Goal: Transaction & Acquisition: Purchase product/service

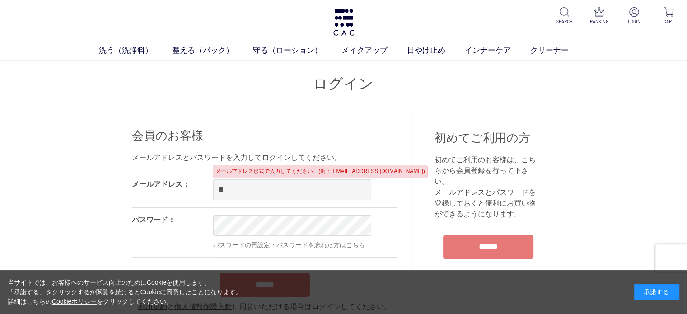
type input "*"
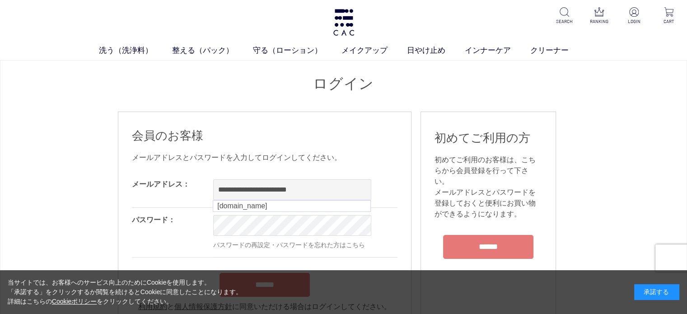
type input "**********"
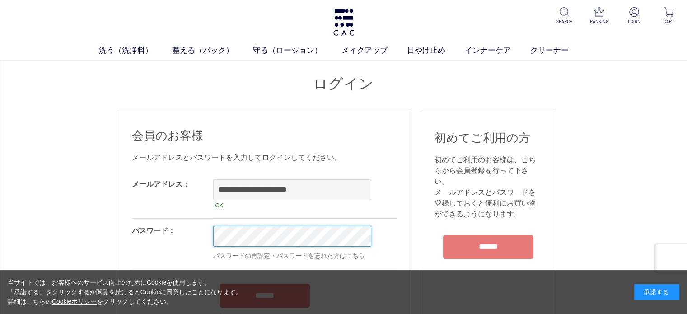
scroll to position [90, 0]
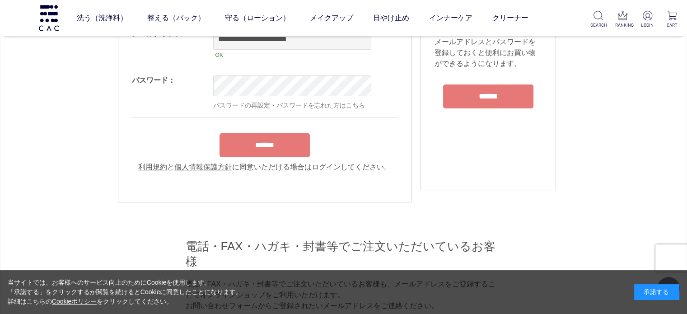
click at [249, 149] on input "******" at bounding box center [264, 145] width 90 height 24
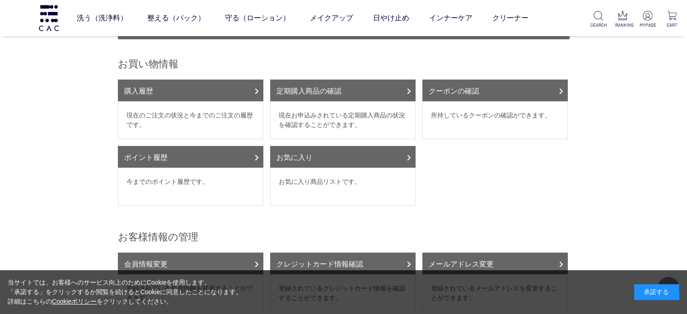
scroll to position [90, 0]
click at [237, 82] on link "購入履歴" at bounding box center [190, 90] width 145 height 22
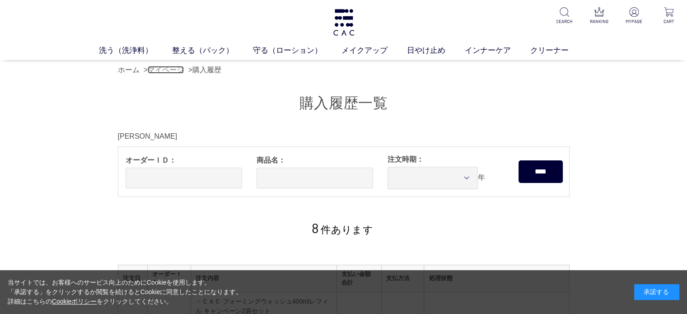
click at [164, 68] on link "マイページ" at bounding box center [166, 70] width 36 height 8
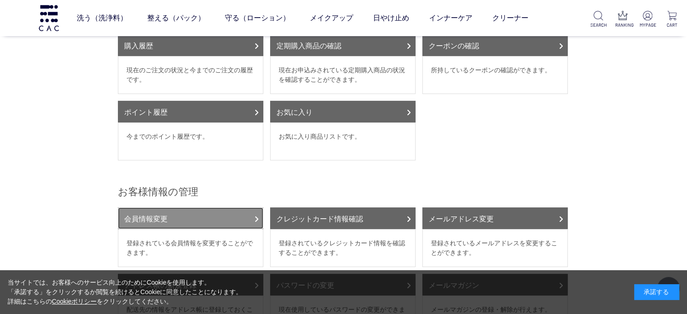
click at [243, 207] on link "会員情報変更" at bounding box center [190, 218] width 145 height 22
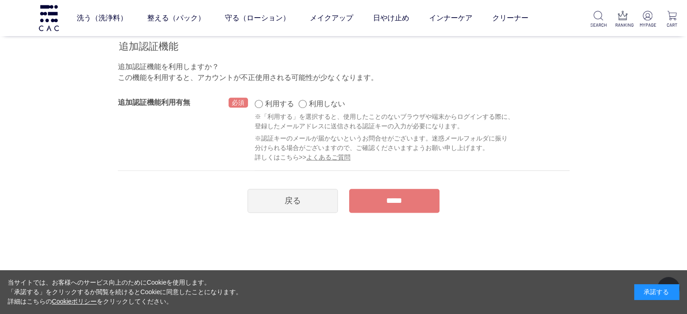
scroll to position [632, 0]
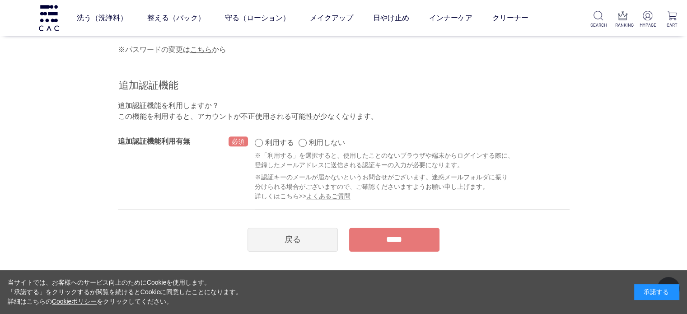
click at [370, 233] on input "*****" at bounding box center [394, 240] width 90 height 24
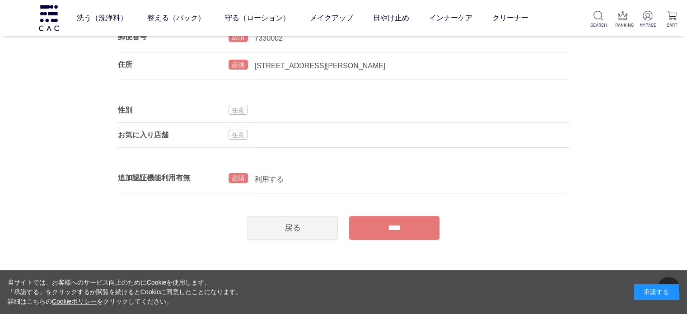
scroll to position [271, 0]
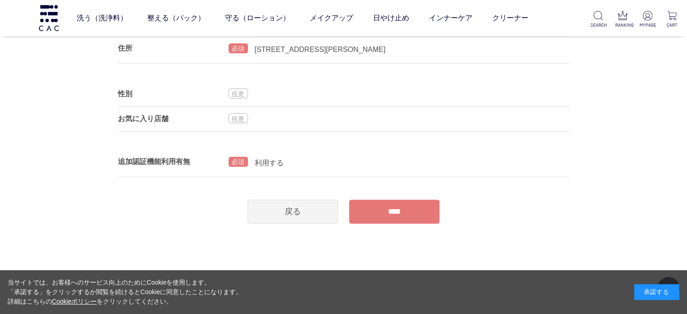
click at [378, 214] on input "****" at bounding box center [394, 212] width 90 height 24
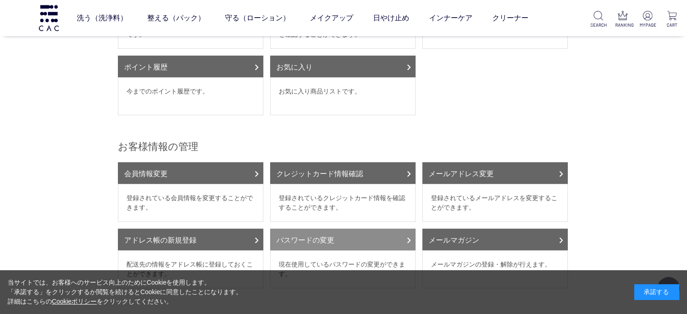
scroll to position [226, 0]
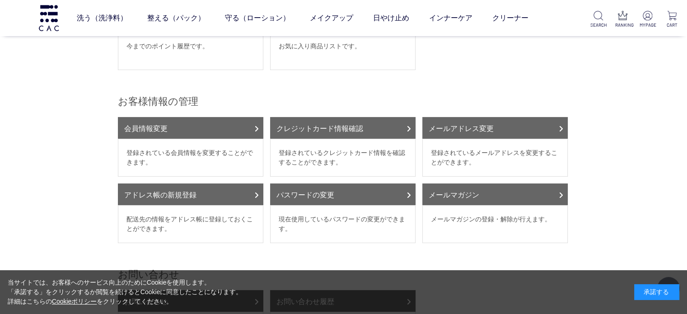
click at [462, 171] on ul "会員情報変更 登録されている会員情報を変更することができます。 クレジットカード情報確認 登録されているクレジットカード情報を確認することができます。 メール…" at bounding box center [344, 183] width 452 height 133
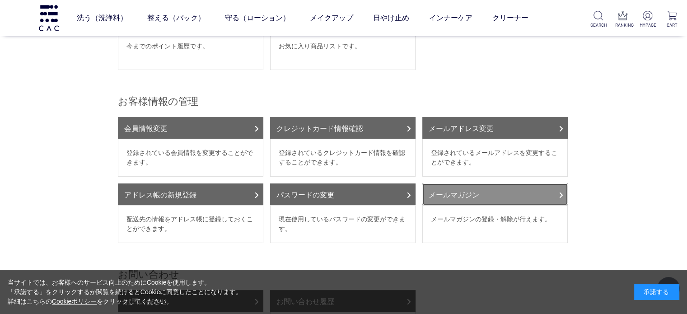
click at [459, 185] on link "メールマガジン" at bounding box center [494, 194] width 145 height 22
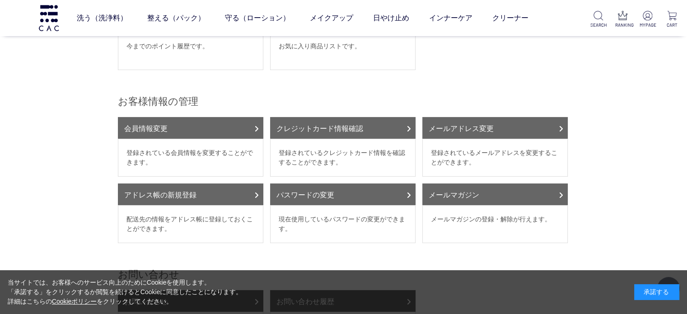
click at [636, 19] on ul "SEARCH RANKING MYPAGE CART" at bounding box center [634, 20] width 89 height 18
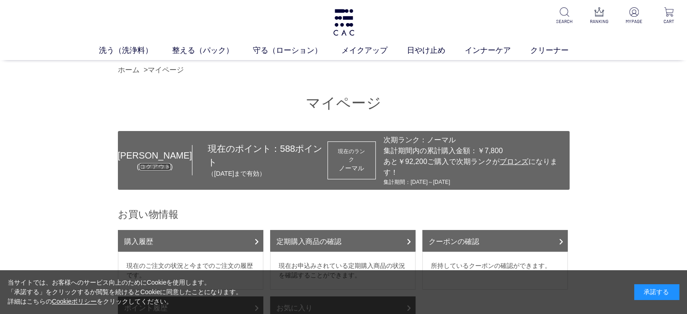
click at [139, 163] on link "ログアウト" at bounding box center [155, 166] width 32 height 7
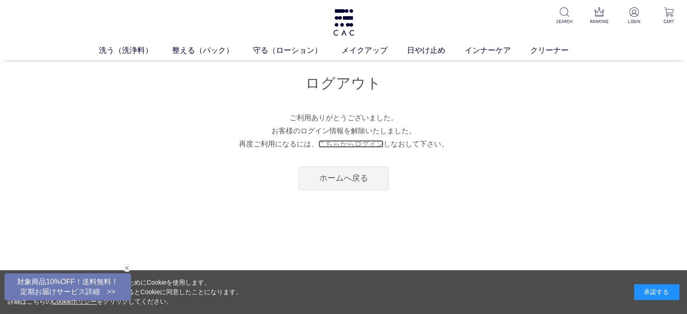
click at [350, 144] on link "こちらからログイン" at bounding box center [350, 144] width 65 height 8
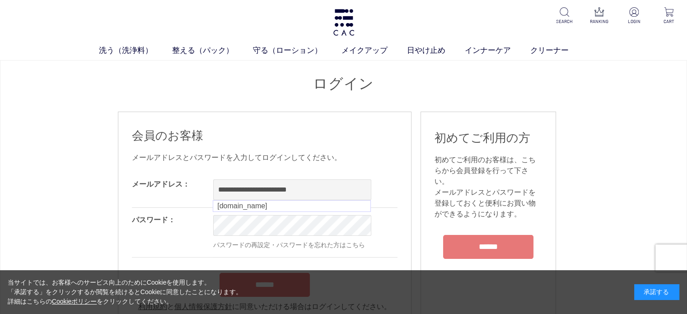
type input "**********"
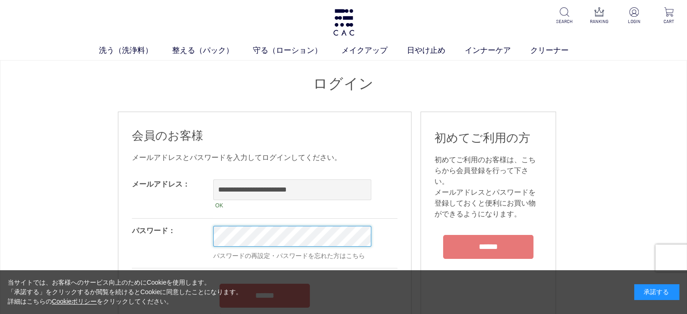
click at [219, 284] on input "******" at bounding box center [264, 296] width 90 height 24
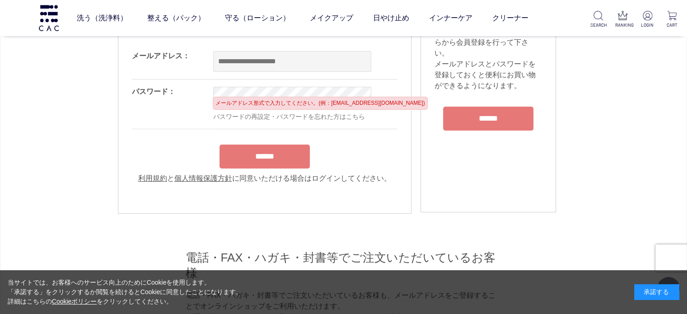
scroll to position [121, 0]
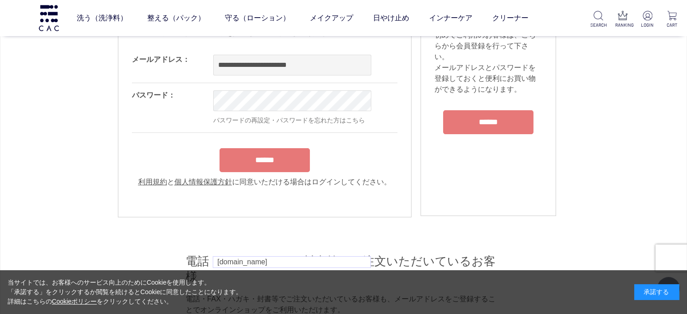
type input "**********"
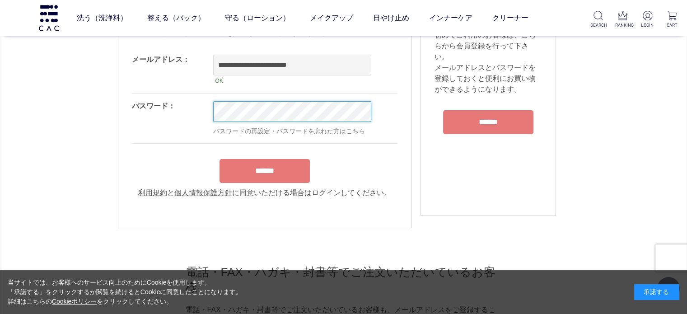
click at [219, 159] on input "******" at bounding box center [264, 171] width 90 height 24
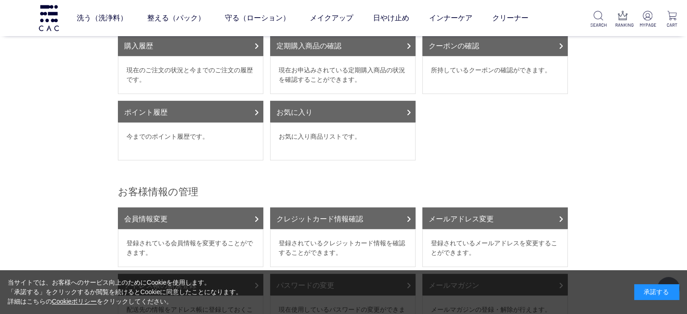
scroll to position [226, 0]
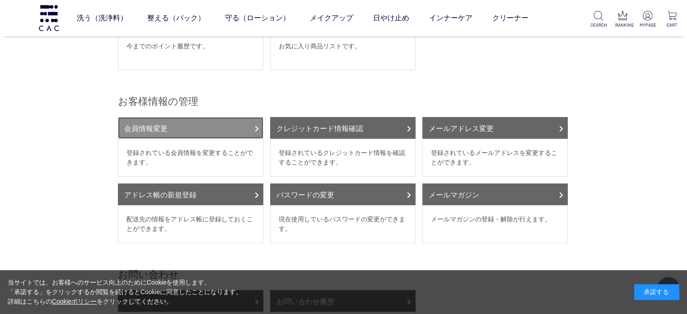
click at [196, 120] on link "会員情報変更" at bounding box center [190, 128] width 145 height 22
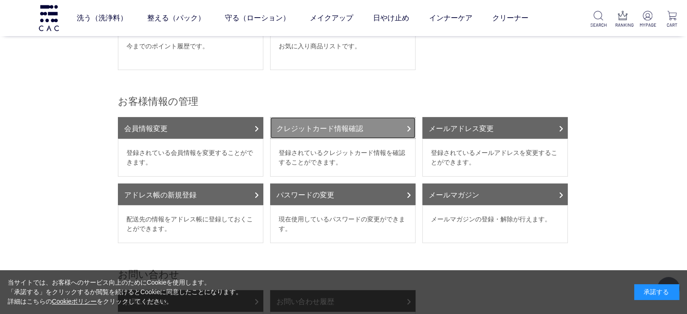
click at [355, 121] on link "クレジットカード情報確認" at bounding box center [342, 128] width 145 height 22
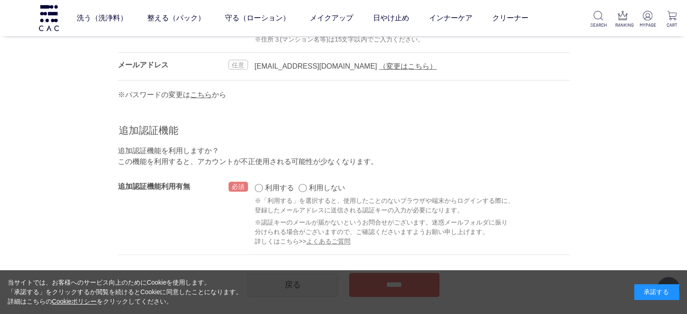
scroll to position [632, 0]
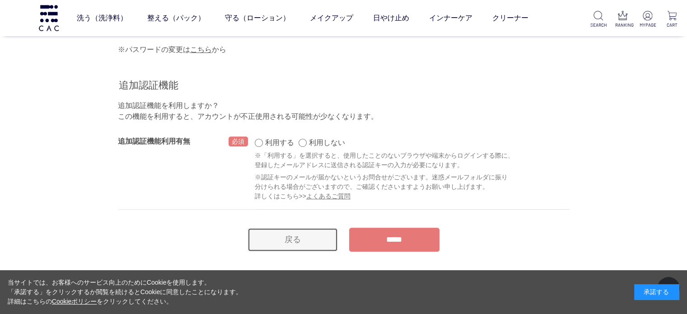
click at [327, 234] on link "戻る" at bounding box center [293, 240] width 90 height 24
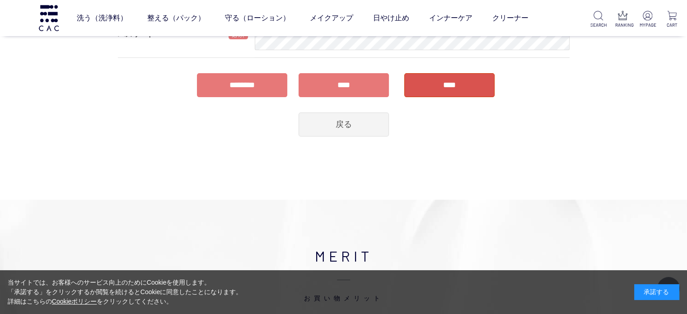
scroll to position [271, 0]
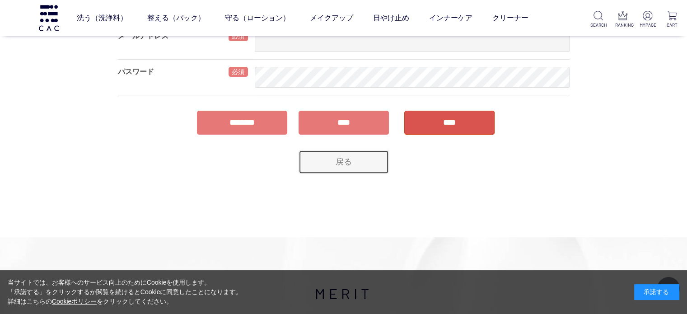
click at [345, 160] on link "戻る" at bounding box center [344, 162] width 90 height 24
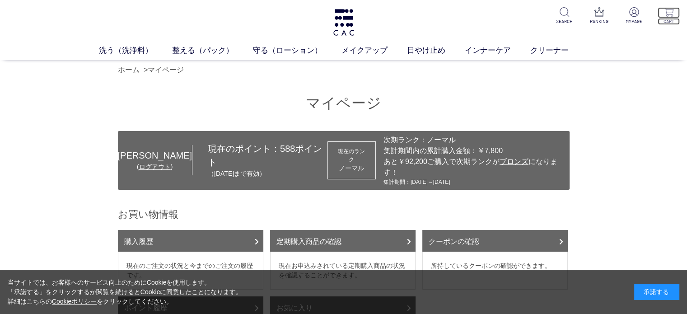
click at [676, 23] on p "CART" at bounding box center [669, 21] width 22 height 7
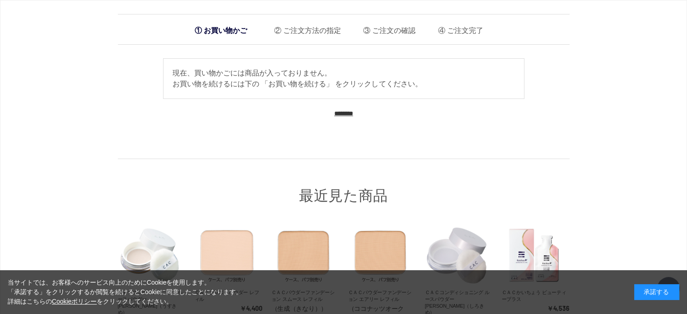
click at [348, 110] on input "********" at bounding box center [343, 113] width 19 height 9
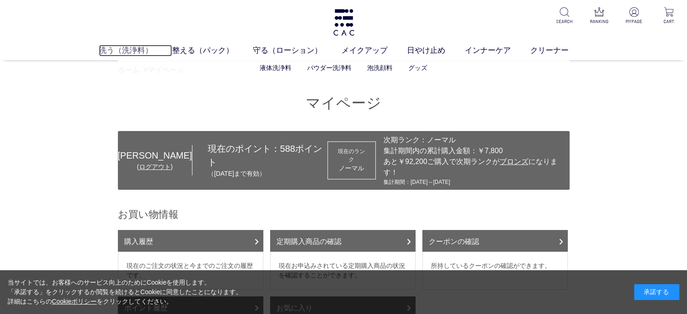
click at [122, 49] on link "洗う（洗浄料）" at bounding box center [135, 51] width 73 height 12
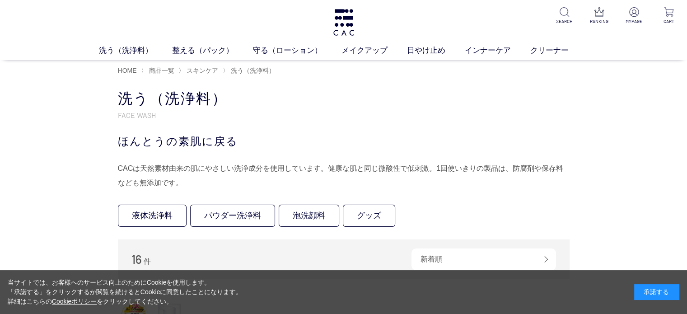
scroll to position [45, 0]
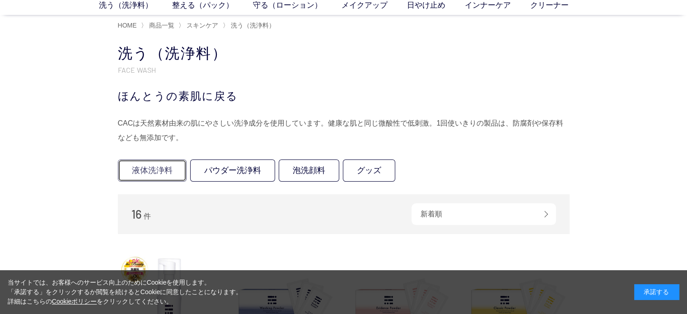
click at [179, 165] on link "液体洗浄料" at bounding box center [152, 170] width 69 height 22
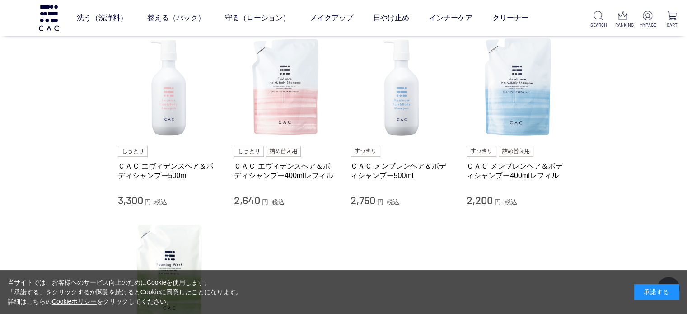
scroll to position [85, 0]
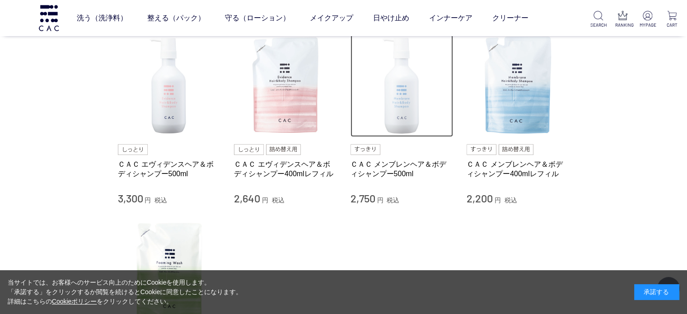
click at [419, 90] on img at bounding box center [401, 85] width 103 height 103
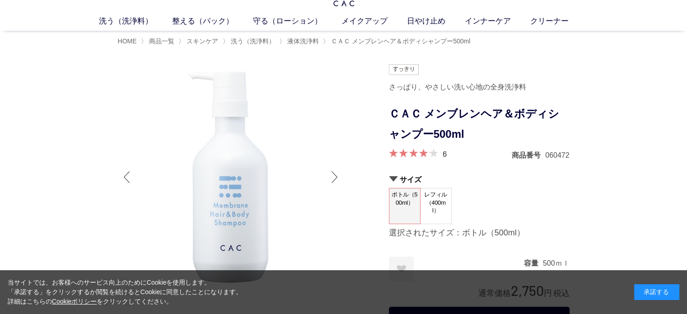
scroll to position [45, 0]
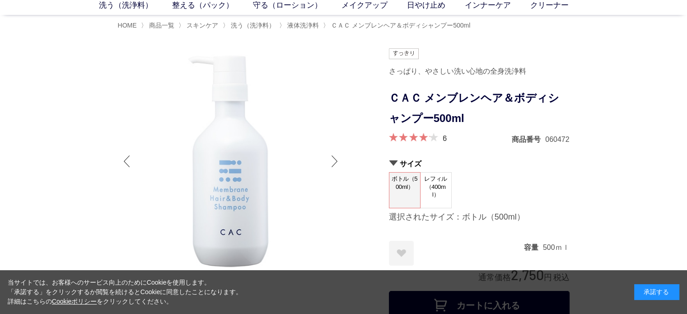
click at [428, 194] on span "レフィル（400ml）" at bounding box center [435, 187] width 31 height 28
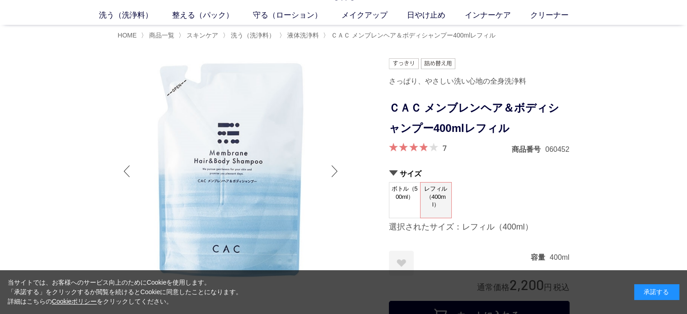
scroll to position [45, 0]
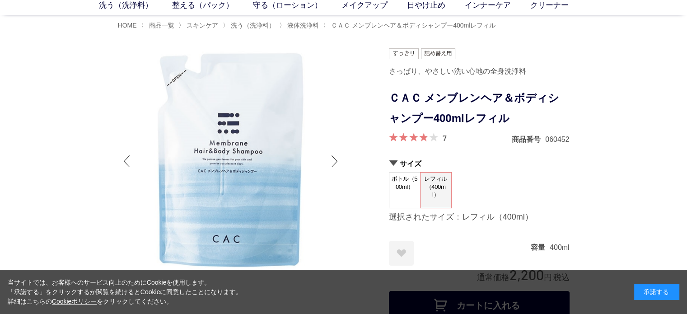
click at [403, 193] on span "ボトル（500ml）" at bounding box center [404, 186] width 31 height 26
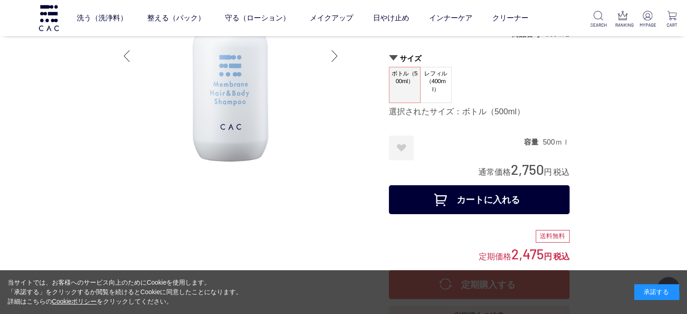
scroll to position [45, 0]
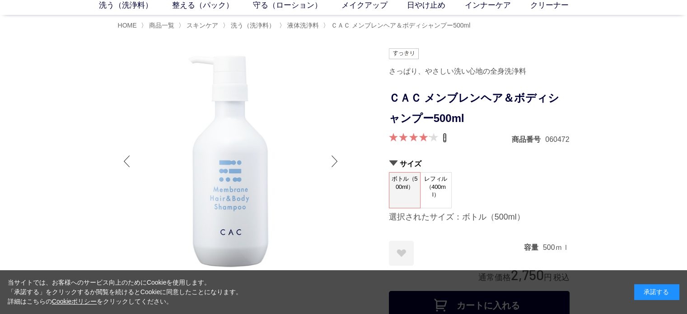
click at [445, 140] on link "6" at bounding box center [445, 138] width 4 height 10
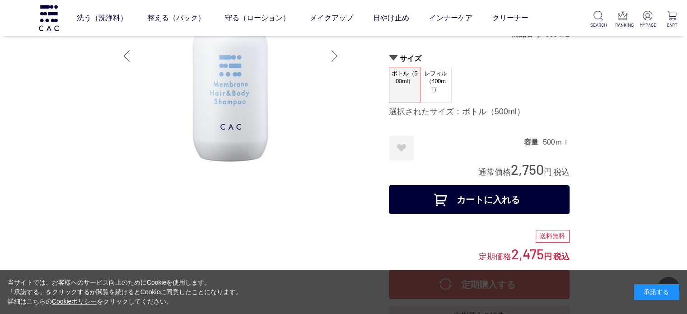
scroll to position [45, 0]
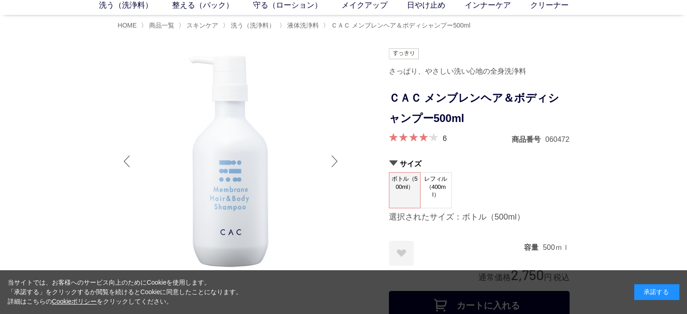
click at [339, 155] on div at bounding box center [335, 161] width 18 height 36
click at [336, 156] on div at bounding box center [335, 161] width 18 height 36
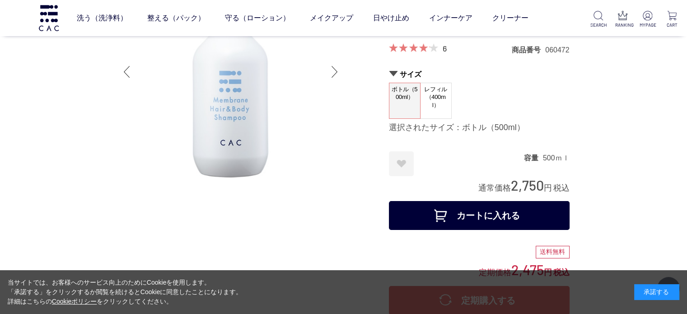
scroll to position [90, 0]
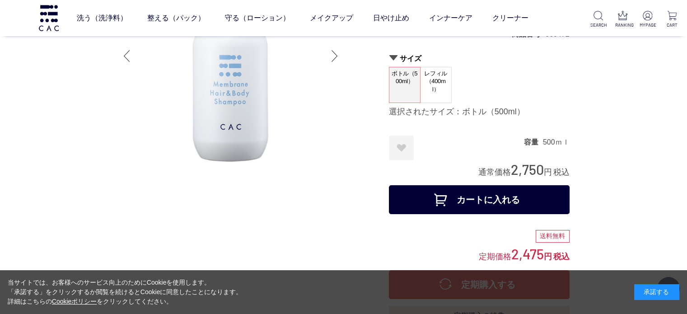
click at [546, 209] on button "カートに入れる" at bounding box center [479, 199] width 181 height 29
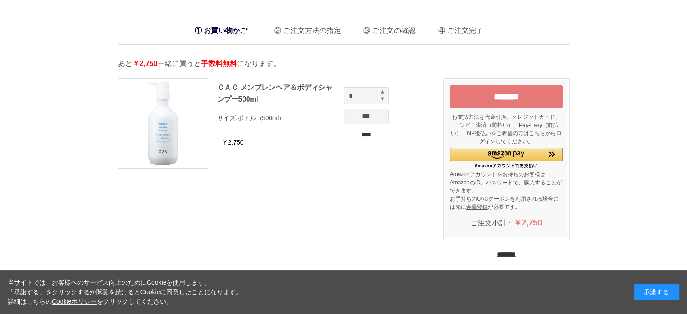
scroll to position [135, 0]
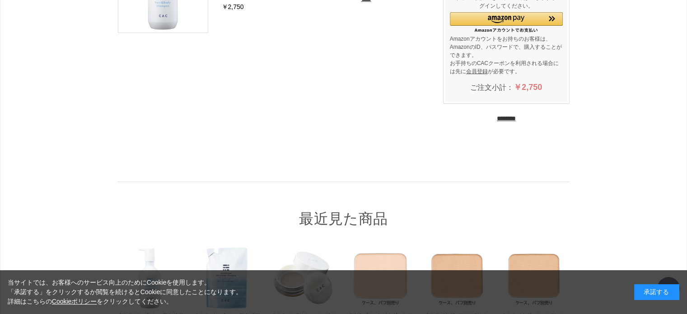
click at [510, 119] on input "********" at bounding box center [506, 118] width 19 height 9
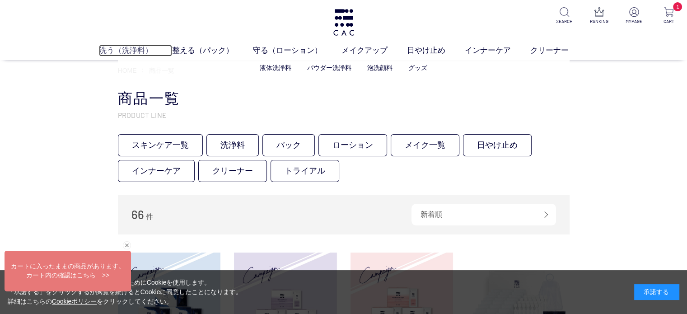
click at [131, 52] on link "洗う（洗浄料）" at bounding box center [135, 51] width 73 height 12
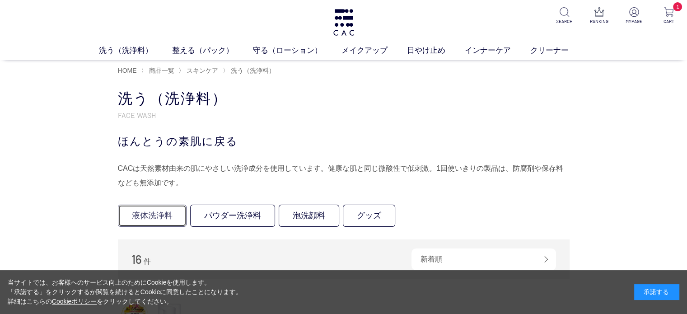
click at [159, 214] on link "液体洗浄料" at bounding box center [152, 216] width 69 height 22
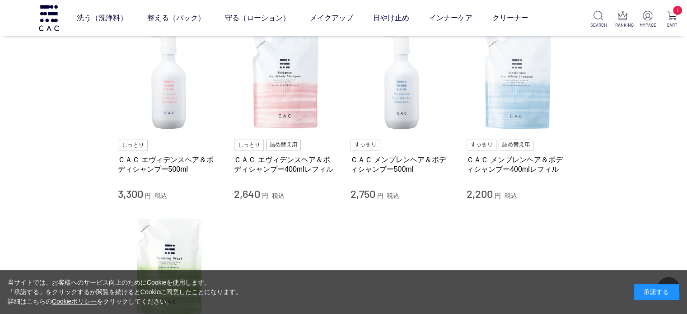
scroll to position [45, 0]
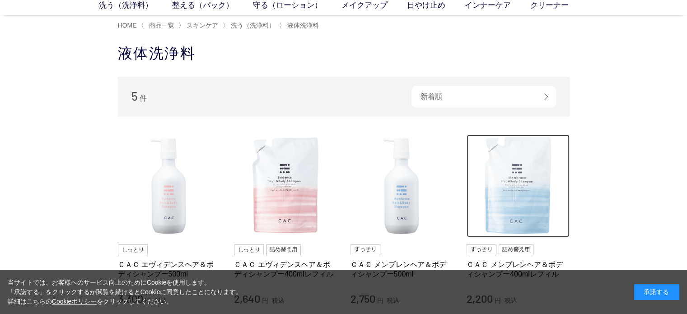
click at [525, 145] on img at bounding box center [518, 186] width 103 height 103
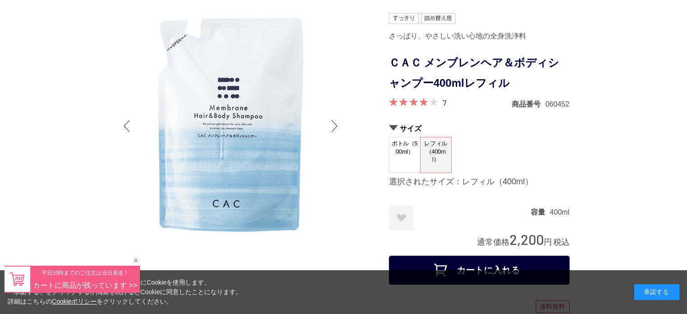
scroll to position [135, 0]
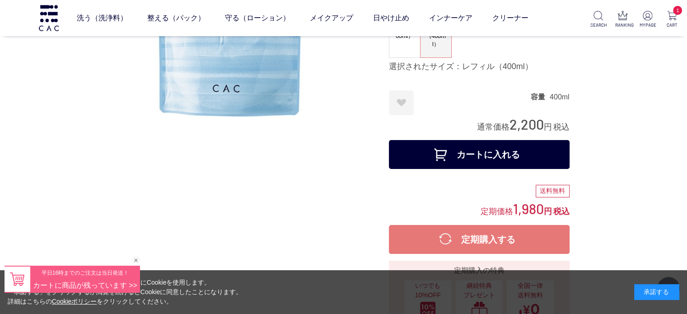
click at [530, 155] on button "カートに入れる" at bounding box center [479, 154] width 181 height 29
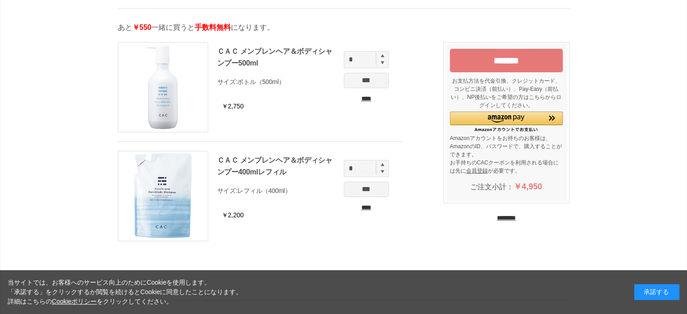
scroll to position [45, 0]
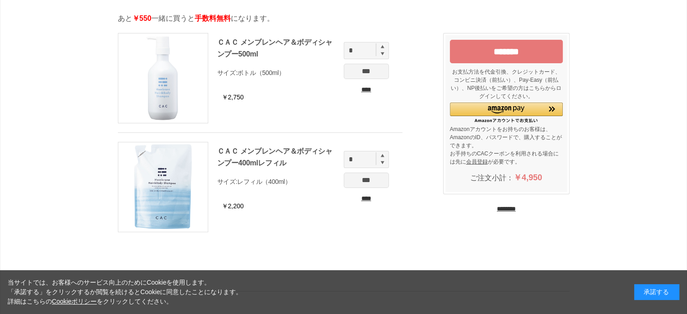
click at [504, 208] on input "********" at bounding box center [506, 209] width 19 height 9
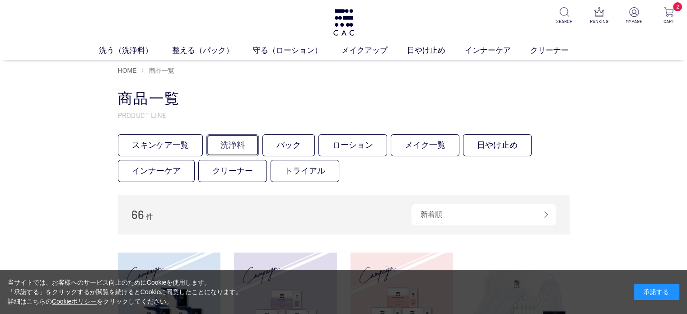
click at [231, 144] on link "洗浄料" at bounding box center [232, 145] width 52 height 22
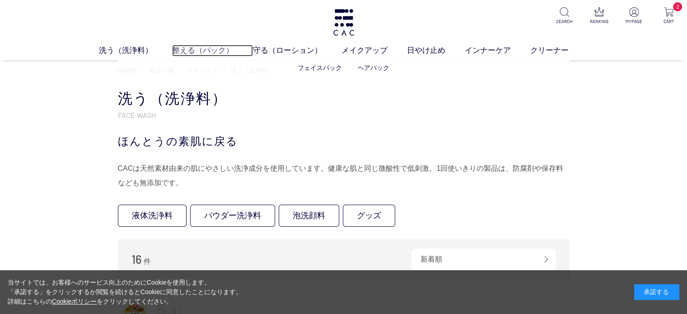
click at [199, 52] on link "整える（パック）" at bounding box center [212, 51] width 81 height 12
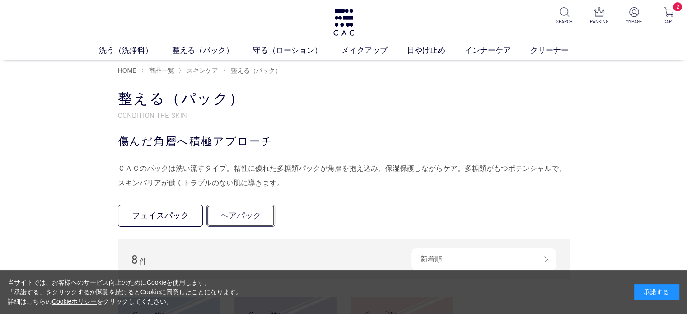
click at [232, 210] on link "ヘアパック" at bounding box center [240, 216] width 69 height 22
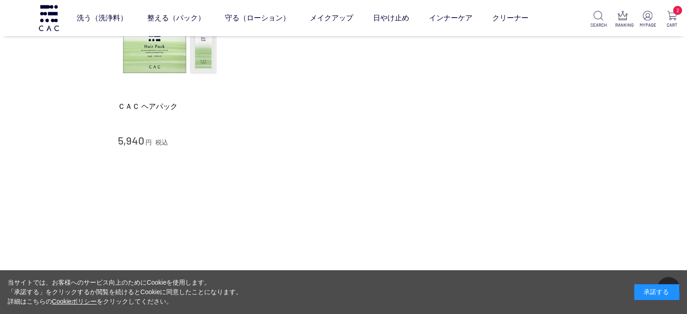
scroll to position [135, 0]
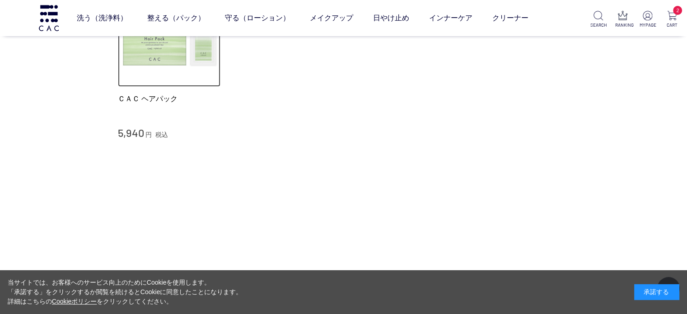
click at [176, 83] on img at bounding box center [169, 35] width 103 height 103
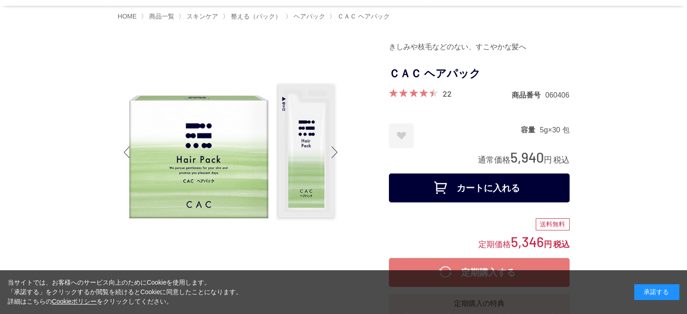
scroll to position [135, 0]
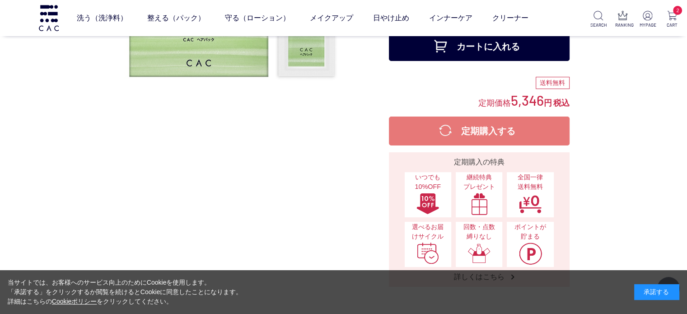
click at [470, 74] on div "きしみや枝毛などのない、すこやかな髪へ ＣＡＣ ヘアパック 22 商品番号 060406 お気に入りに登録する お気に入りを解除しますか？ ***** OK …" at bounding box center [479, 92] width 181 height 389
click at [467, 60] on button "カートに入れる" at bounding box center [479, 46] width 181 height 29
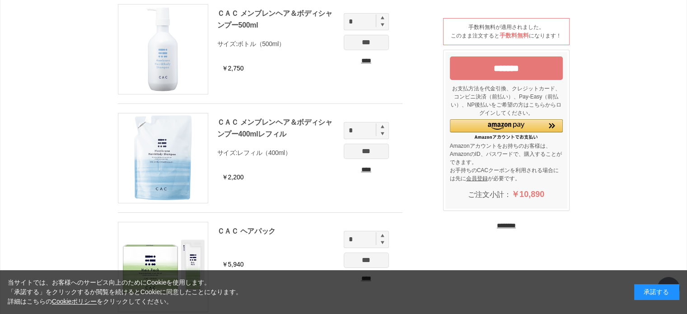
scroll to position [90, 0]
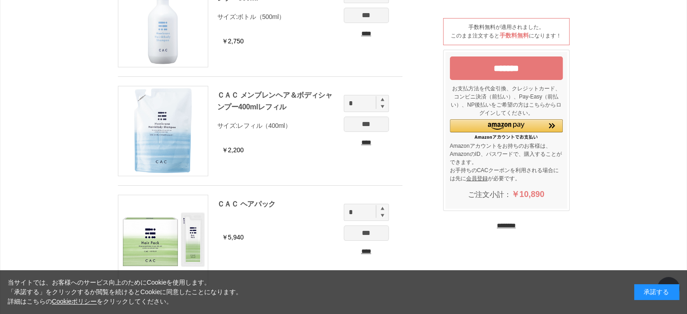
click at [509, 225] on input "********" at bounding box center [506, 225] width 19 height 9
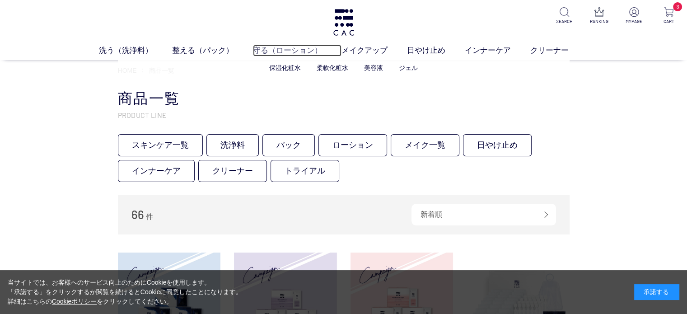
click at [257, 49] on link "守る（ローション）" at bounding box center [297, 51] width 89 height 12
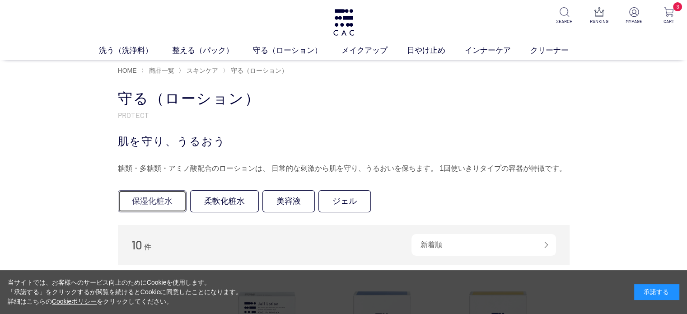
click at [172, 204] on link "保湿化粧水" at bounding box center [152, 201] width 69 height 22
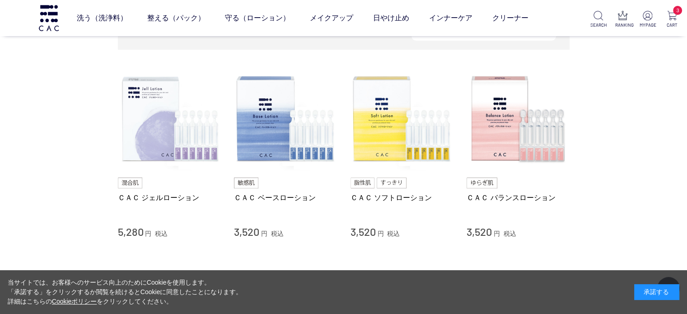
scroll to position [135, 0]
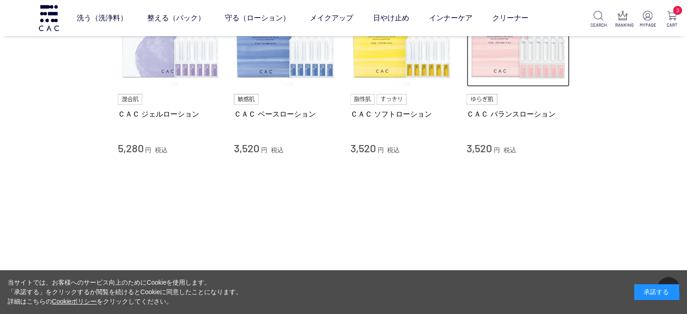
click at [513, 79] on img at bounding box center [518, 35] width 103 height 103
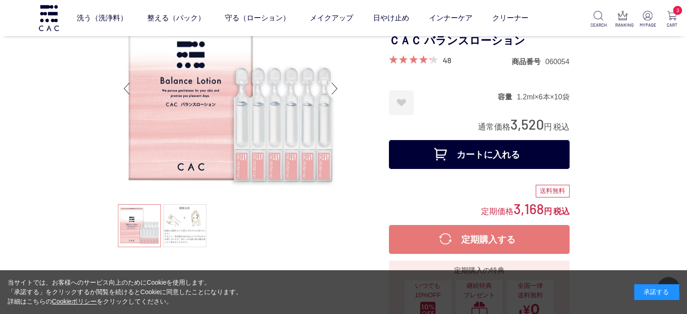
scroll to position [90, 0]
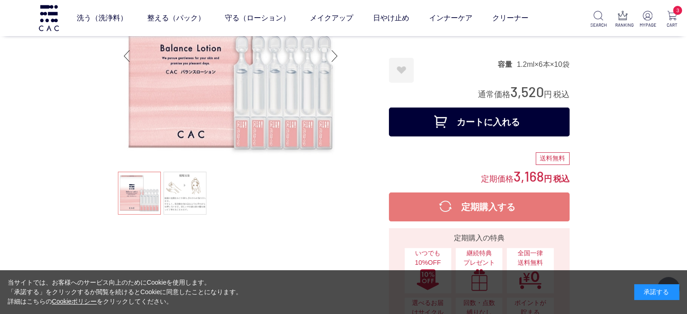
click at [490, 125] on button "カートに入れる" at bounding box center [479, 121] width 181 height 29
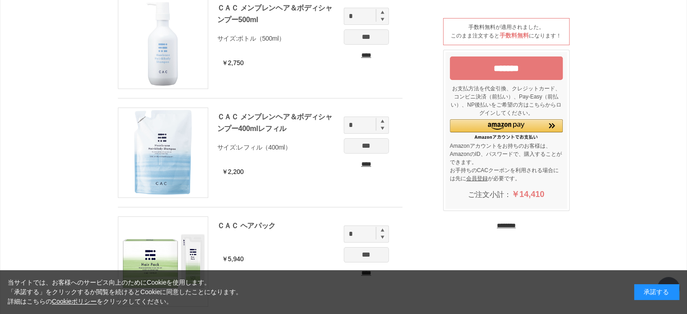
scroll to position [181, 0]
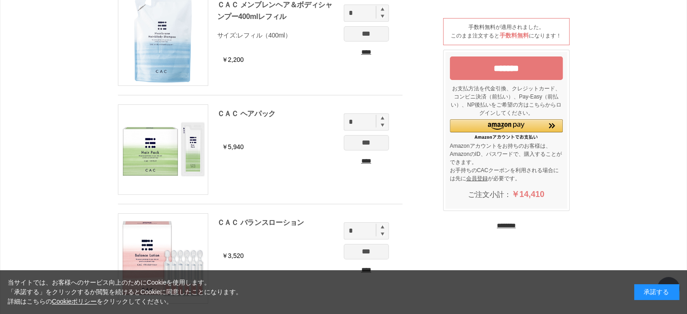
click at [517, 75] on input "*******" at bounding box center [506, 67] width 113 height 23
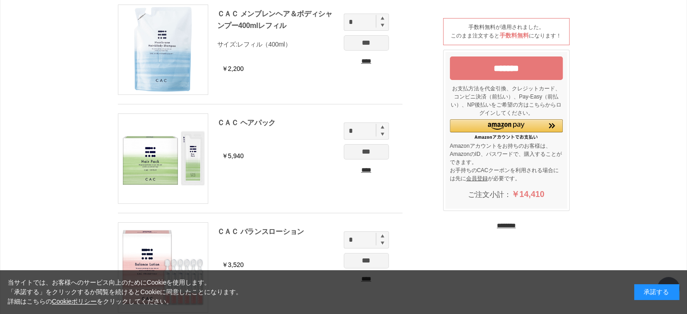
scroll to position [0, 0]
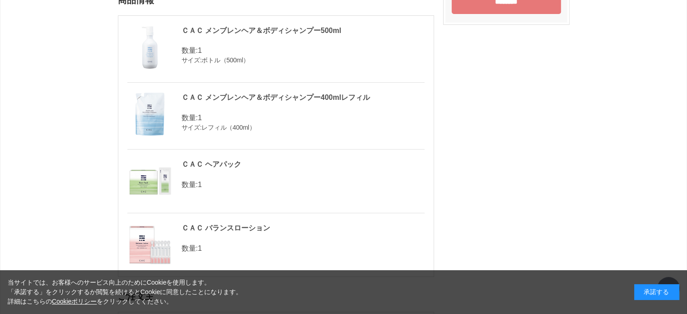
scroll to position [45, 0]
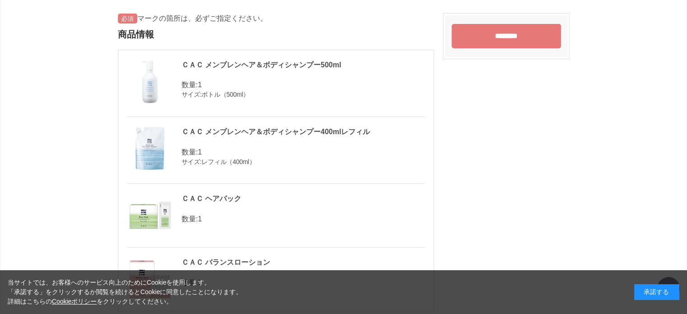
click at [517, 45] on input "********" at bounding box center [506, 36] width 109 height 24
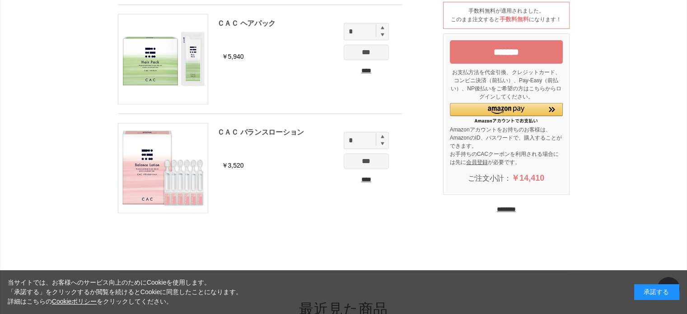
scroll to position [361, 0]
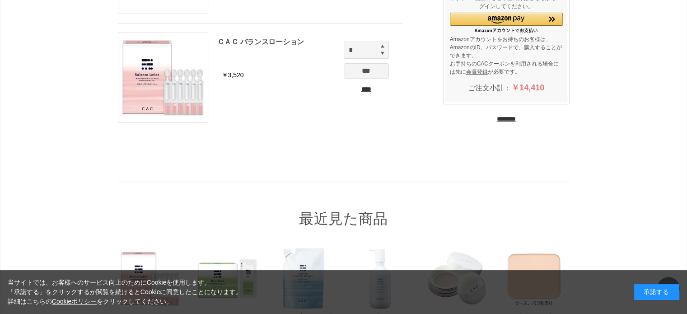
click at [513, 121] on input "********" at bounding box center [506, 119] width 19 height 9
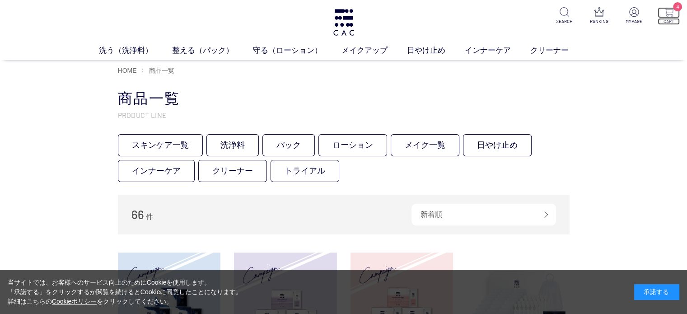
click at [672, 18] on p "4" at bounding box center [669, 12] width 22 height 11
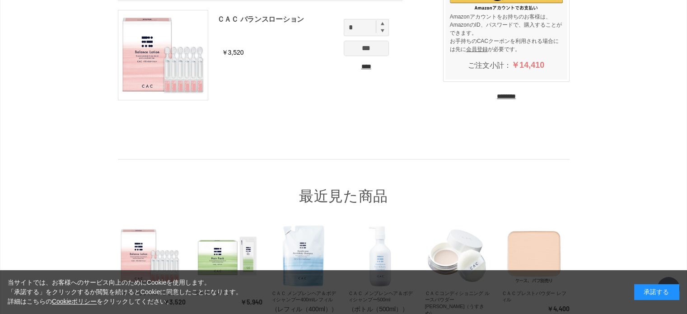
scroll to position [349, 0]
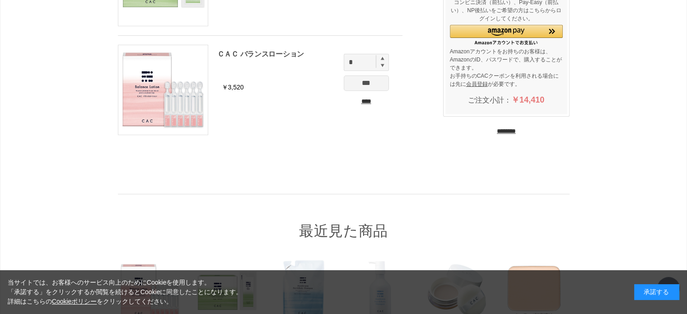
click at [506, 131] on input "********" at bounding box center [506, 131] width 19 height 9
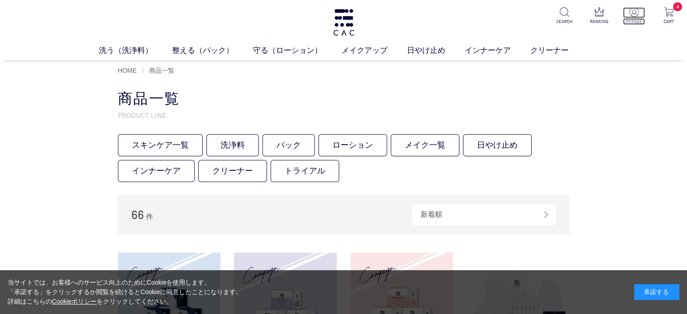
click at [636, 13] on img at bounding box center [633, 11] width 9 height 9
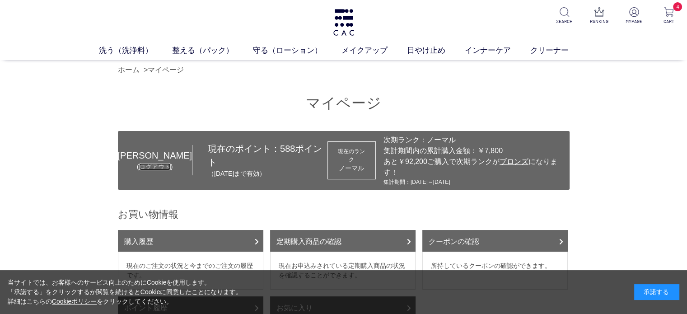
click at [146, 163] on link "ログアウト" at bounding box center [155, 166] width 32 height 7
